Goal: Task Accomplishment & Management: Manage account settings

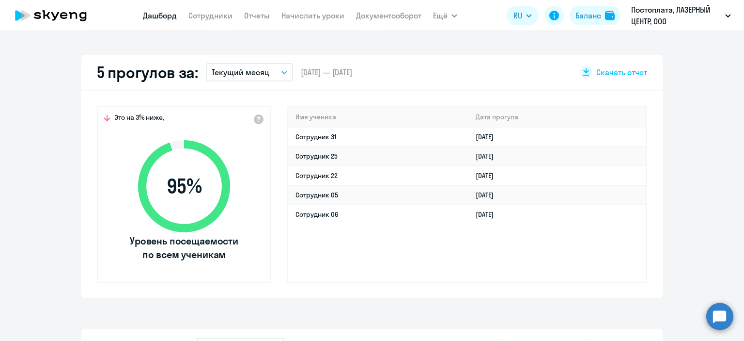
scroll to position [262, 0]
click at [314, 133] on link "Сотрудник 31" at bounding box center [316, 136] width 41 height 9
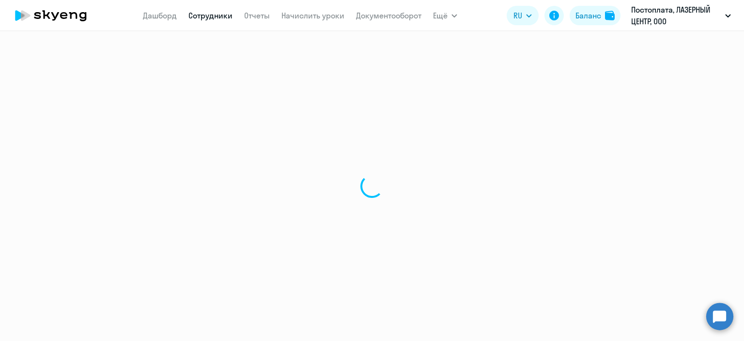
select select "english"
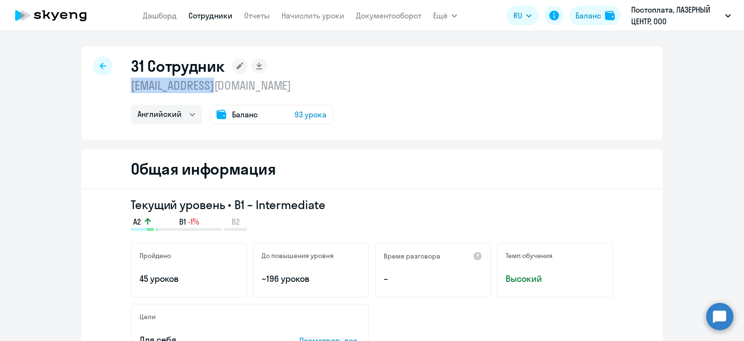
drag, startPoint x: 223, startPoint y: 81, endPoint x: 125, endPoint y: 89, distance: 98.7
click at [125, 89] on div "31 Сотрудник [EMAIL_ADDRESS][DOMAIN_NAME] Английский Баланс 93 урока" at bounding box center [371, 93] width 581 height 93
copy p "[EMAIL_ADDRESS][DOMAIN_NAME]"
click at [100, 63] on icon at bounding box center [103, 66] width 6 height 7
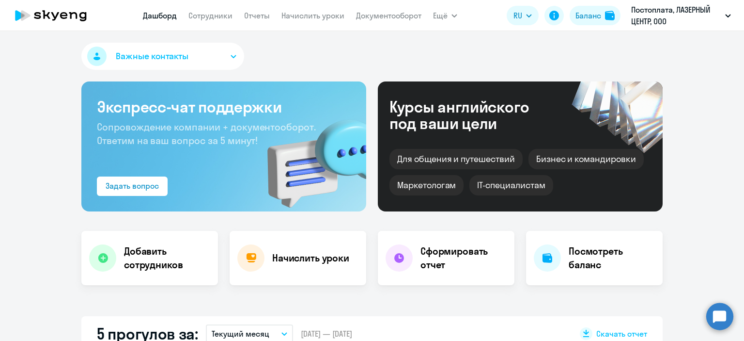
click at [322, 10] on app-menu-item-link "Начислить уроки" at bounding box center [313, 16] width 63 height 12
click at [308, 18] on link "Начислить уроки" at bounding box center [313, 16] width 63 height 10
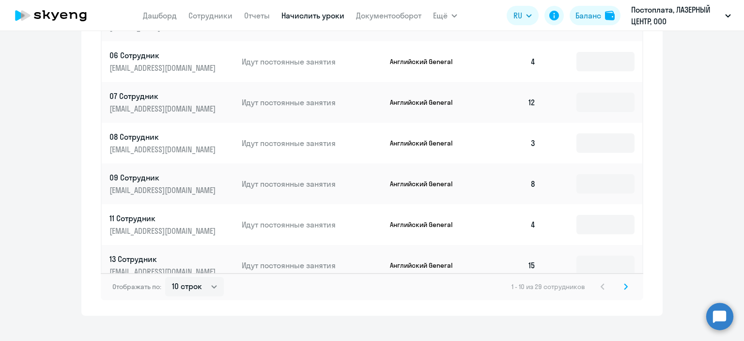
scroll to position [578, 0]
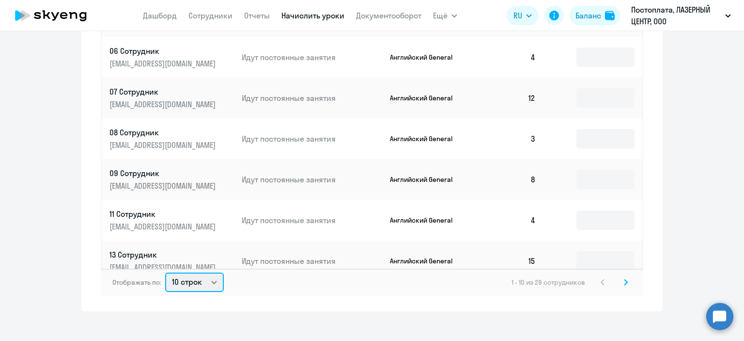
click at [196, 275] on select "10 строк 30 строк 50 строк" at bounding box center [194, 281] width 59 height 19
select select "50"
click at [165, 272] on select "10 строк 30 строк 50 строк" at bounding box center [194, 281] width 59 height 19
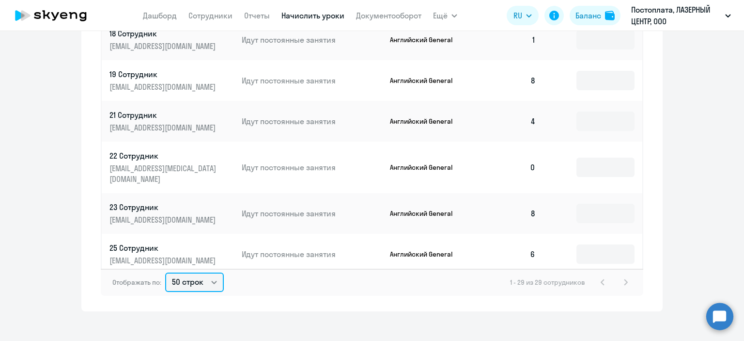
scroll to position [406, 0]
click at [616, 156] on input at bounding box center [606, 165] width 58 height 19
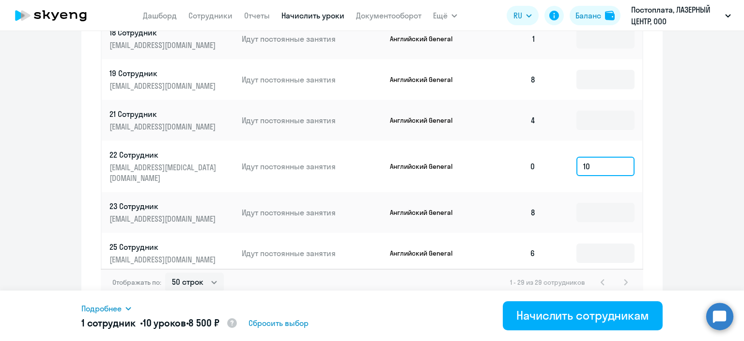
type input "10"
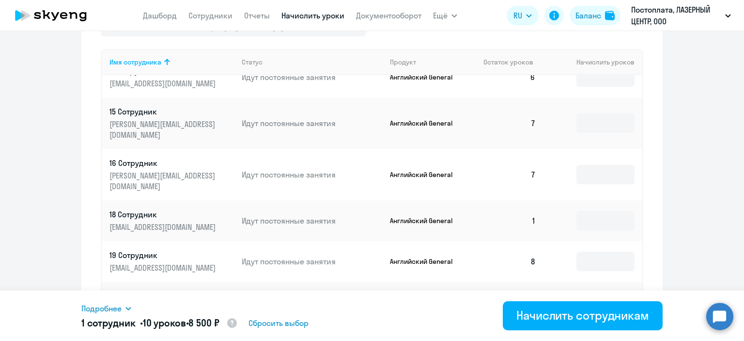
scroll to position [448, 0]
click at [584, 210] on input at bounding box center [606, 219] width 58 height 19
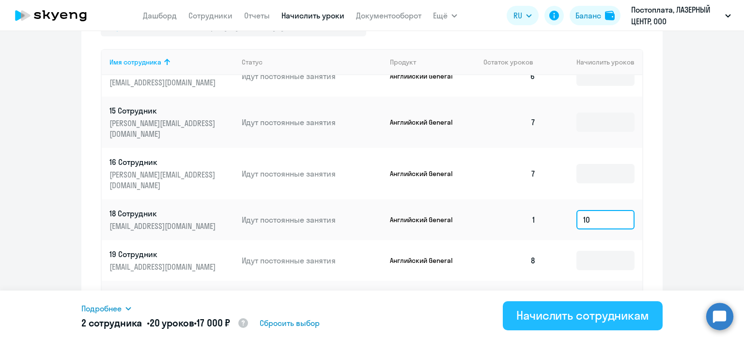
type input "10"
click at [597, 314] on div "Начислить сотрудникам" at bounding box center [582, 315] width 133 height 16
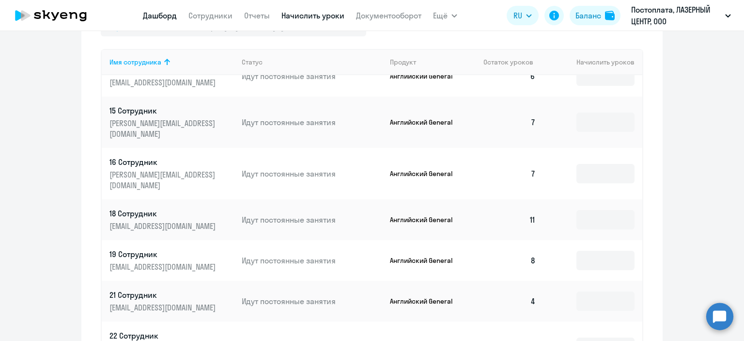
click at [161, 18] on link "Дашборд" at bounding box center [160, 16] width 34 height 10
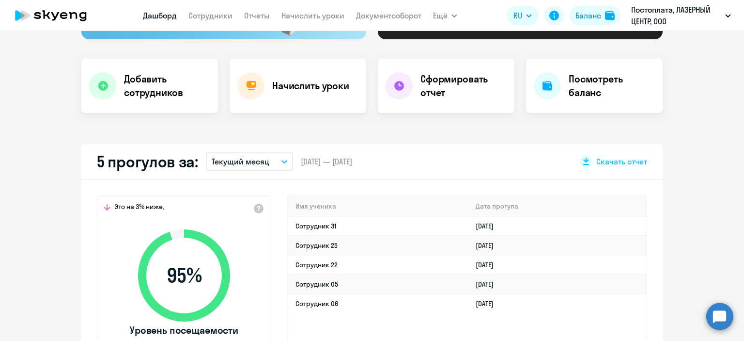
scroll to position [170, 0]
